Goal: Information Seeking & Learning: Understand process/instructions

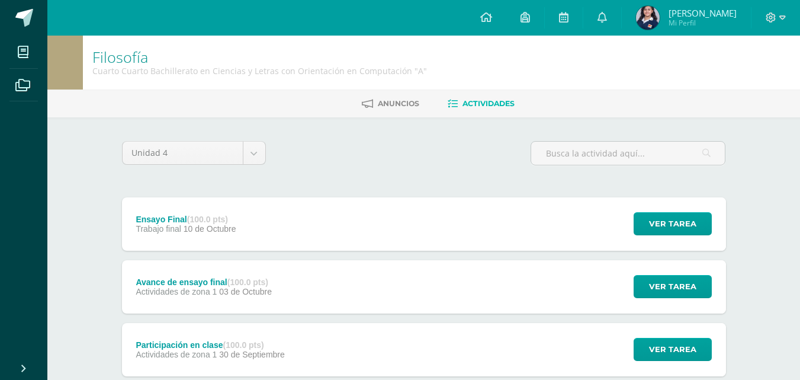
click at [301, 232] on div "Ensayo Final (100.0 pts) Trabajo final [DATE] Ver tarea Ensayo Final Filosofía …" at bounding box center [424, 223] width 604 height 53
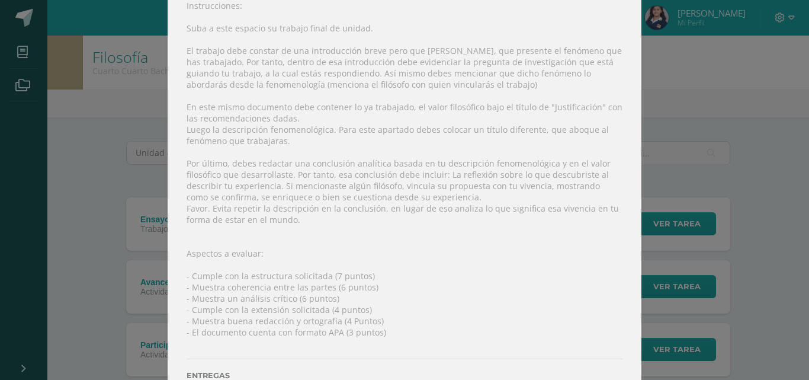
scroll to position [162, 0]
click at [280, 133] on div "Instrucciones: Suba a este espacio su trabajo final de unidad. El trabajo debe …" at bounding box center [405, 200] width 474 height 446
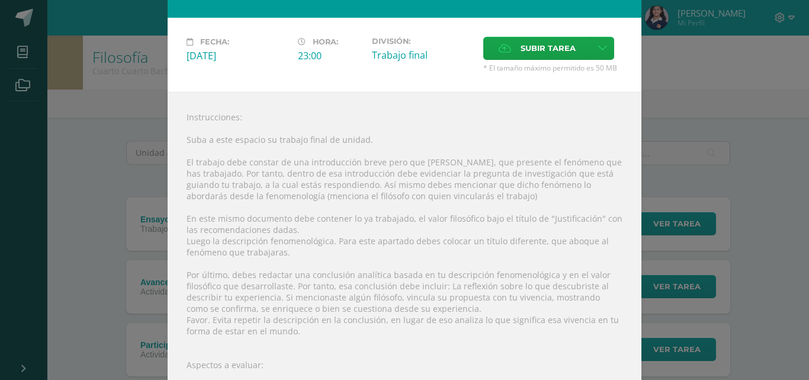
scroll to position [47, 0]
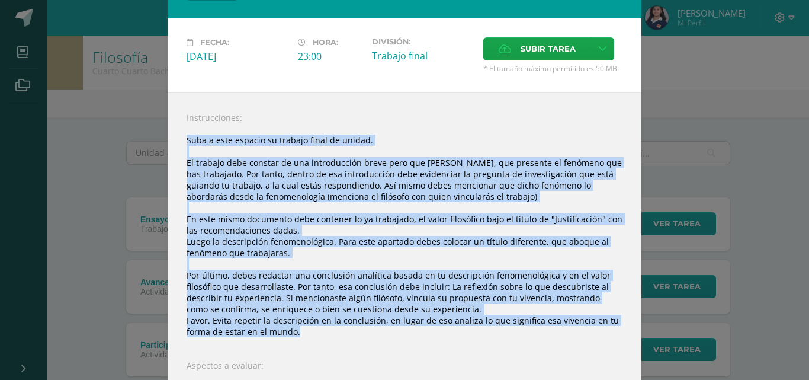
drag, startPoint x: 182, startPoint y: 134, endPoint x: 297, endPoint y: 328, distance: 226.0
click at [297, 328] on div "Instrucciones: Suba a este espacio su trabajo final de unidad. El trabajo debe …" at bounding box center [405, 315] width 474 height 446
copy div "Lore i dolo sitamet co adipisc elits do eiusmo. Te incidid utla etdolor ma ali …"
click at [297, 328] on div "Instrucciones: Suba a este espacio su trabajo final de unidad. El trabajo debe …" at bounding box center [405, 315] width 474 height 446
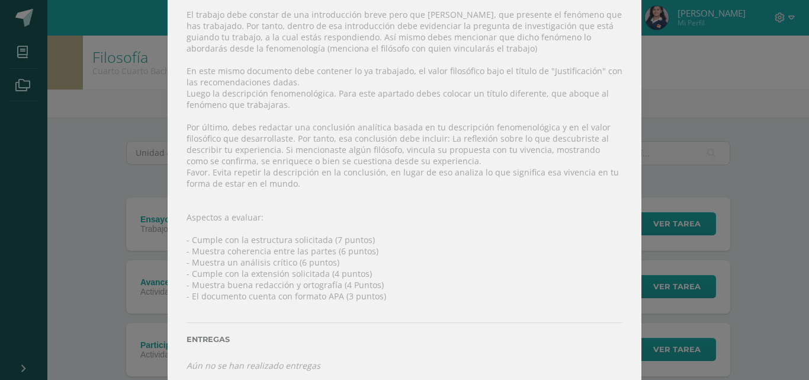
scroll to position [197, 0]
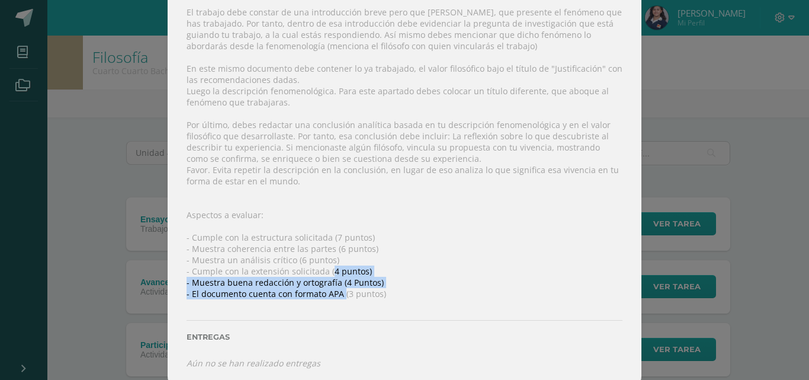
drag, startPoint x: 336, startPoint y: 286, endPoint x: 323, endPoint y: 265, distance: 24.0
click at [323, 265] on div "Instrucciones: Suba a este espacio su trabajo final de unidad. El trabajo debe …" at bounding box center [405, 165] width 474 height 446
